Goal: Task Accomplishment & Management: Manage account settings

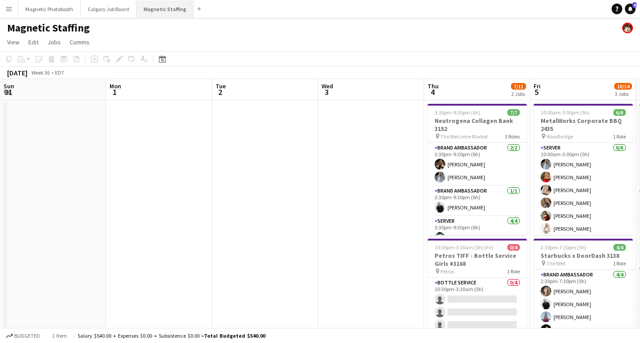
scroll to position [0, 381]
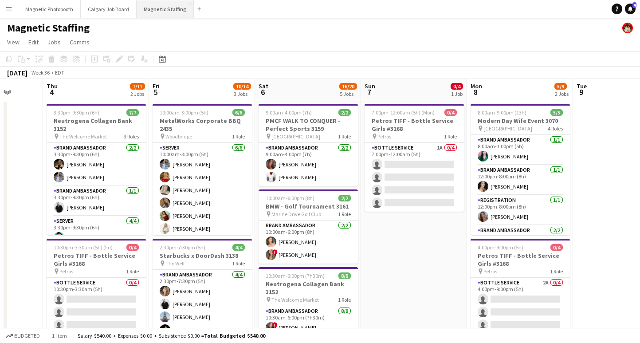
click at [171, 9] on button "Magnetic Staffing Close" at bounding box center [165, 8] width 57 height 17
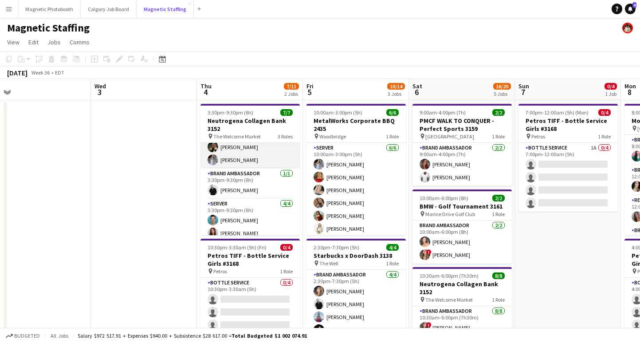
scroll to position [0, 0]
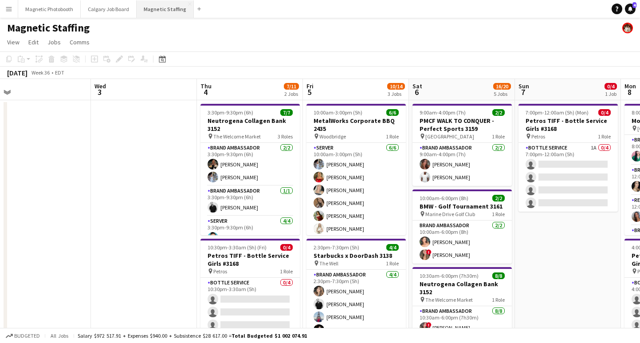
click at [163, 5] on button "Magnetic Staffing Close" at bounding box center [165, 8] width 57 height 17
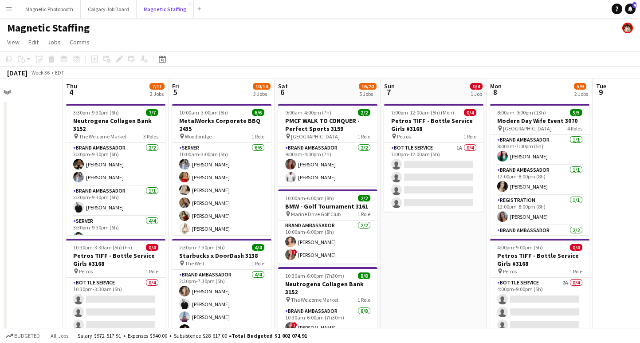
scroll to position [0, 352]
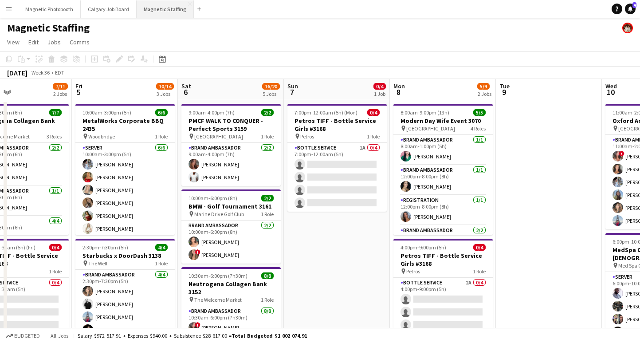
click at [159, 12] on button "Magnetic Staffing Close" at bounding box center [165, 8] width 57 height 17
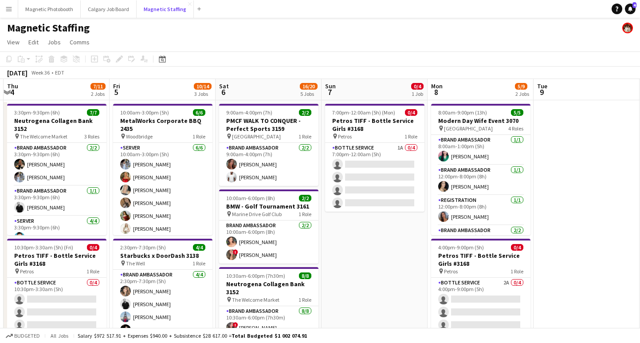
scroll to position [0, 450]
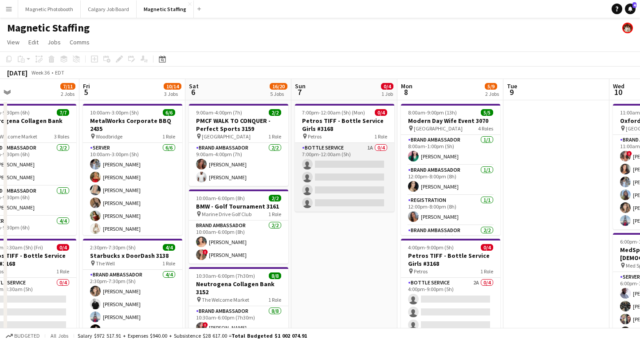
click at [346, 162] on app-card-role "Bottle Service 1A 0/4 7:00pm-12:00am (5h) single-neutral-actions single-neutral…" at bounding box center [344, 177] width 99 height 69
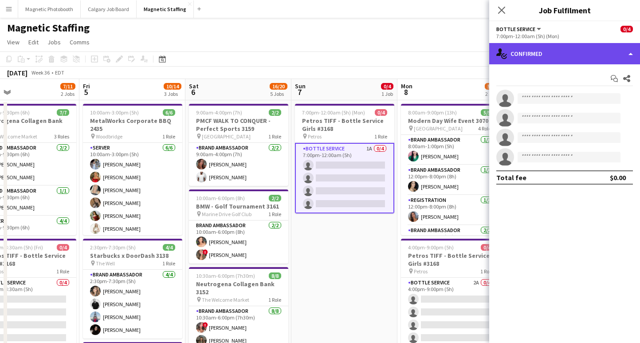
click at [528, 59] on div "single-neutral-actions-check-2 Confirmed" at bounding box center [564, 53] width 151 height 21
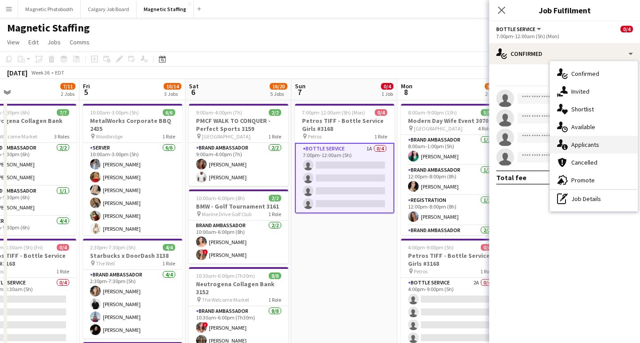
click at [587, 151] on div "single-neutral-actions-information Applicants" at bounding box center [594, 145] width 88 height 18
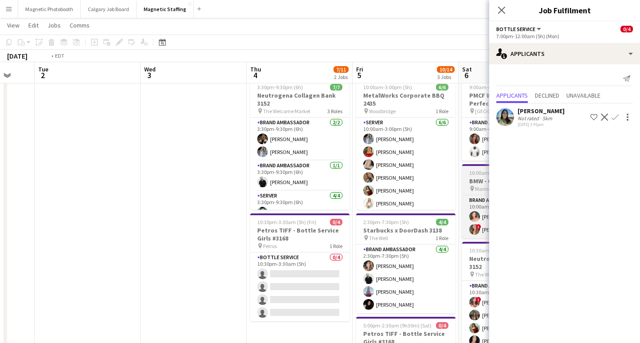
scroll to position [0, 265]
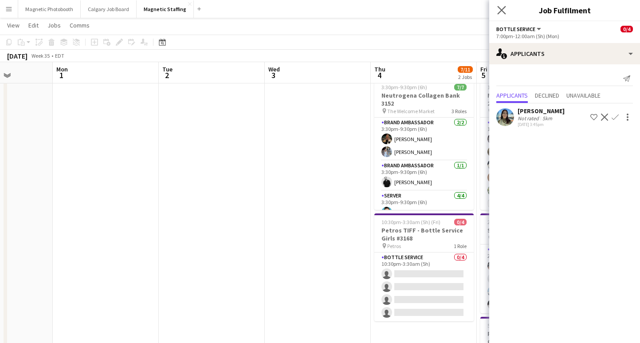
click at [507, 8] on app-icon "Close pop-in" at bounding box center [501, 10] width 13 height 13
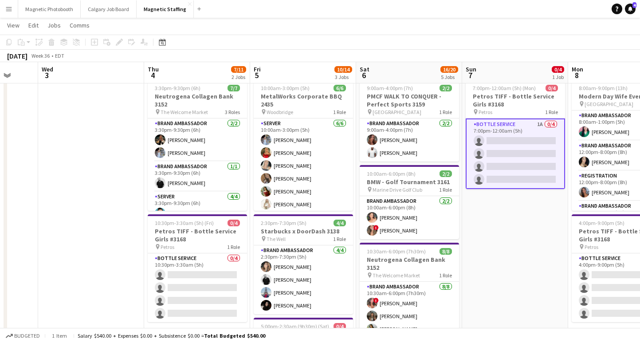
scroll to position [2, 0]
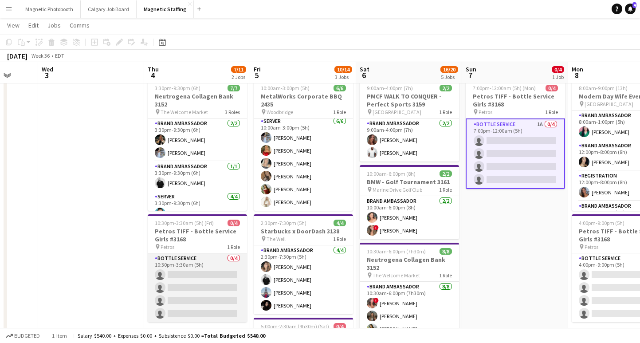
click at [174, 298] on app-card-role "Bottle Service 0/4 10:30pm-3:30am (5h) single-neutral-actions single-neutral-ac…" at bounding box center [197, 287] width 99 height 69
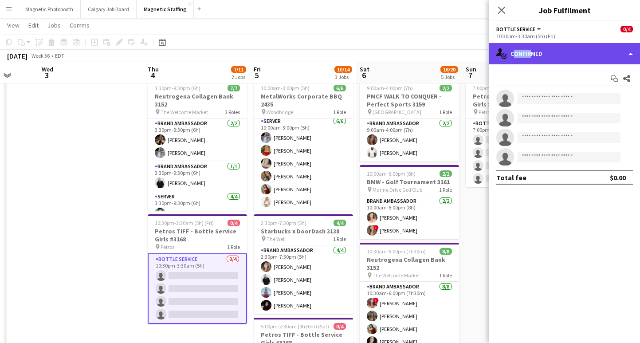
click at [527, 57] on div "single-neutral-actions-check-2 Confirmed" at bounding box center [564, 53] width 151 height 21
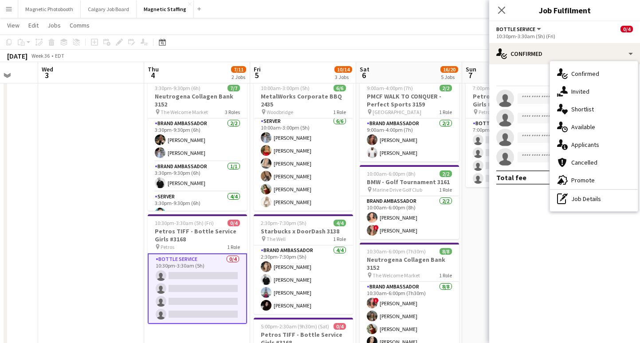
click at [578, 143] on div "single-neutral-actions-information Applicants" at bounding box center [594, 145] width 88 height 18
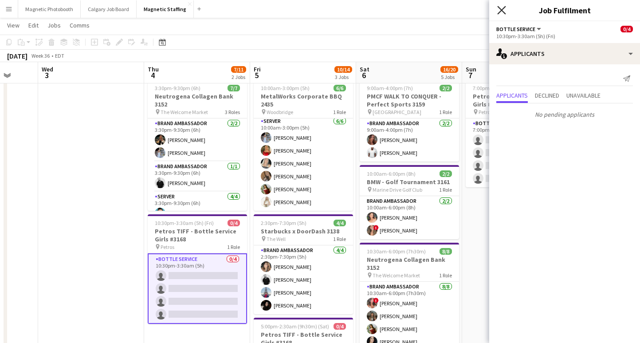
click at [504, 12] on icon at bounding box center [501, 10] width 8 height 8
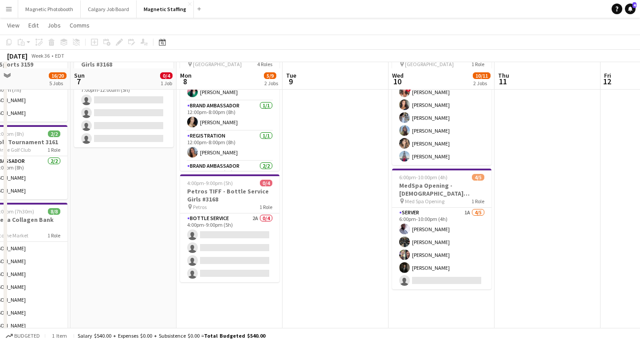
scroll to position [76, 0]
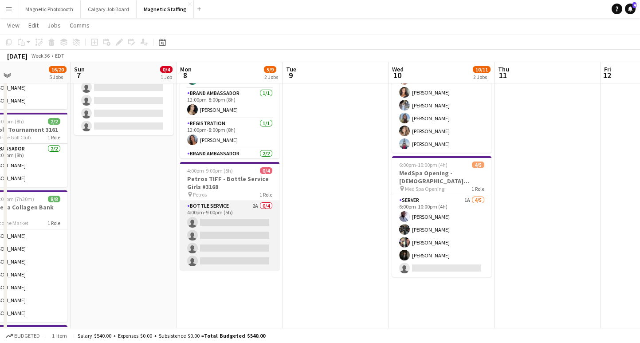
click at [232, 246] on app-card-role "Bottle Service 2A 0/4 4:00pm-9:00pm (5h) single-neutral-actions single-neutral-…" at bounding box center [229, 235] width 99 height 69
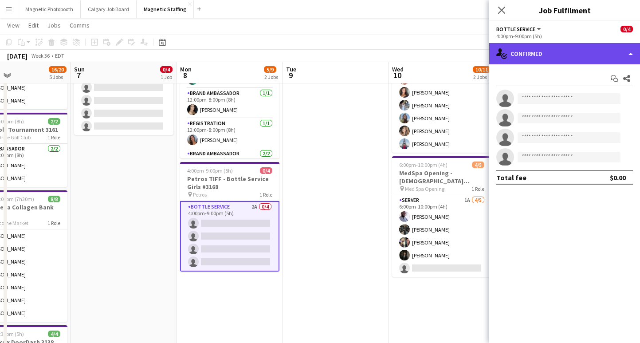
click at [549, 54] on div "single-neutral-actions-check-2 Confirmed" at bounding box center [564, 53] width 151 height 21
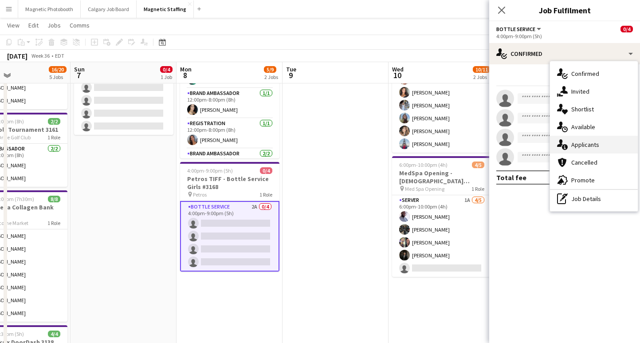
click at [600, 141] on div "single-neutral-actions-information Applicants" at bounding box center [594, 145] width 88 height 18
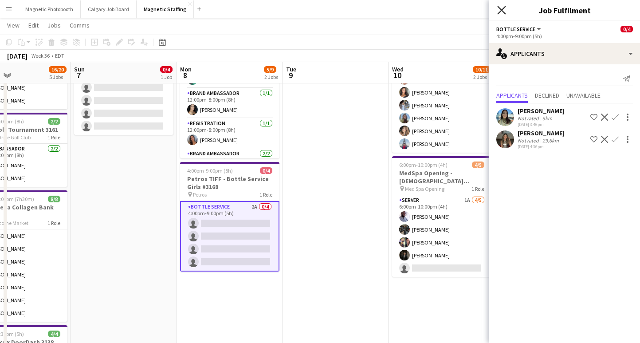
click at [501, 10] on icon at bounding box center [501, 10] width 8 height 8
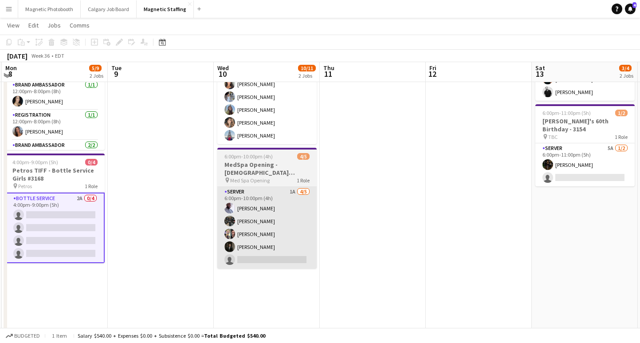
scroll to position [89, 0]
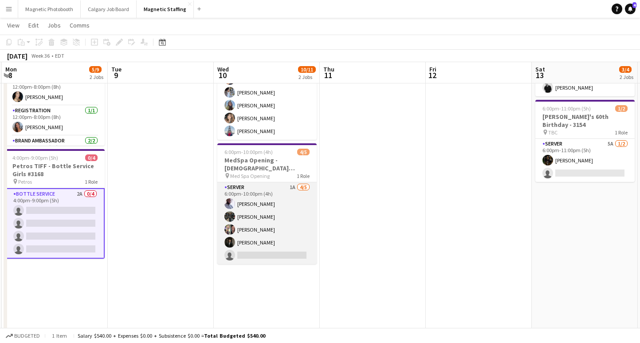
click at [256, 258] on app-card-role "Server 1A [DATE] 6:00pm-10:00pm (4h) [PERSON_NAME] [PERSON_NAME] [PERSON_NAME] …" at bounding box center [266, 223] width 99 height 82
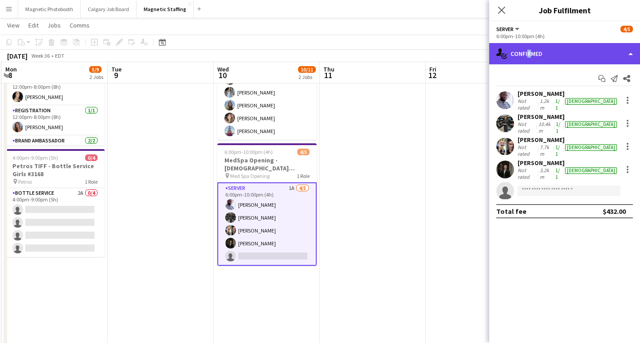
click at [526, 56] on div "single-neutral-actions-check-2 Confirmed" at bounding box center [564, 53] width 151 height 21
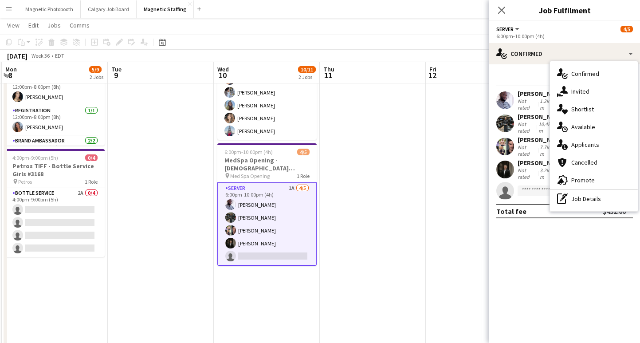
click at [585, 143] on div "single-neutral-actions-information Applicants" at bounding box center [594, 145] width 88 height 18
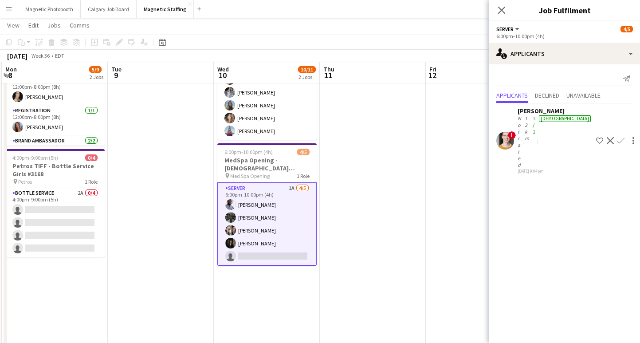
click at [523, 116] on div "Not rated" at bounding box center [519, 141] width 5 height 53
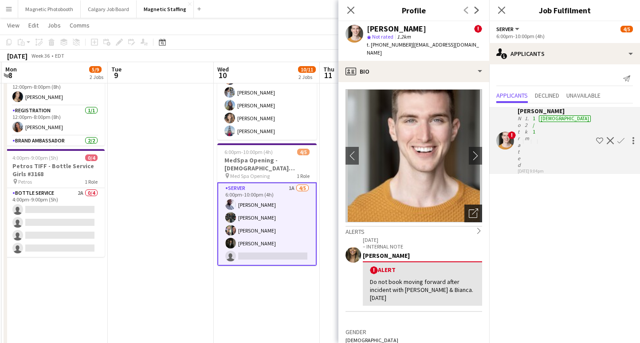
click at [476, 210] on div "Open photos pop-in" at bounding box center [473, 213] width 18 height 18
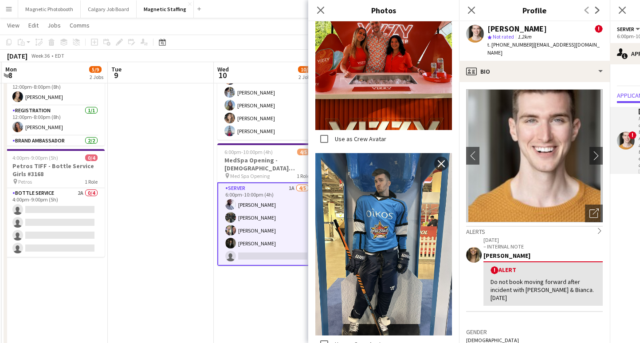
scroll to position [485, 0]
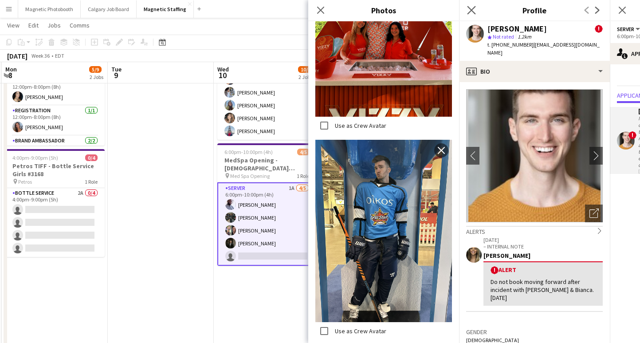
click at [466, 6] on app-icon "Close pop-in" at bounding box center [471, 10] width 13 height 13
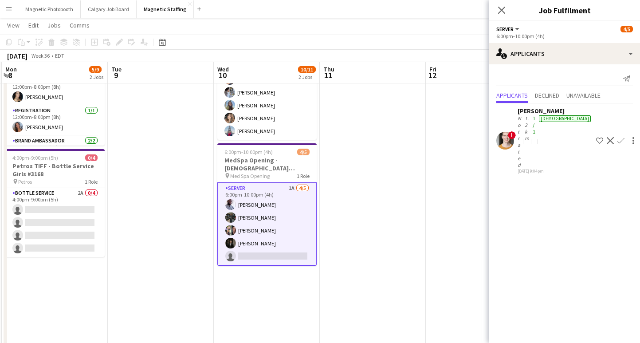
click at [500, 8] on icon "Close pop-in" at bounding box center [501, 10] width 7 height 7
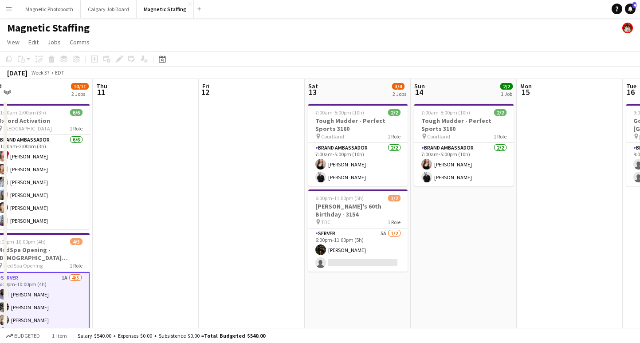
scroll to position [0, 438]
